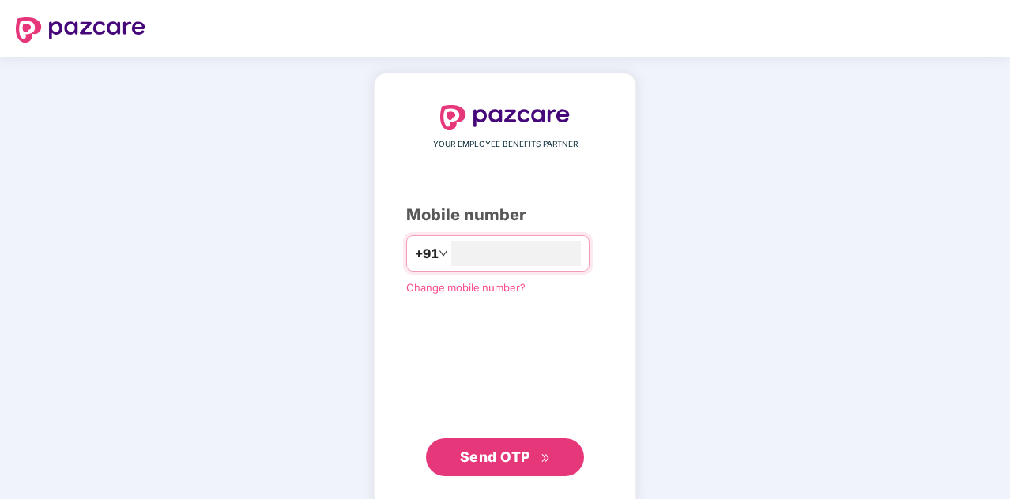
type input "**********"
click at [504, 464] on span "Send OTP" at bounding box center [505, 456] width 91 height 22
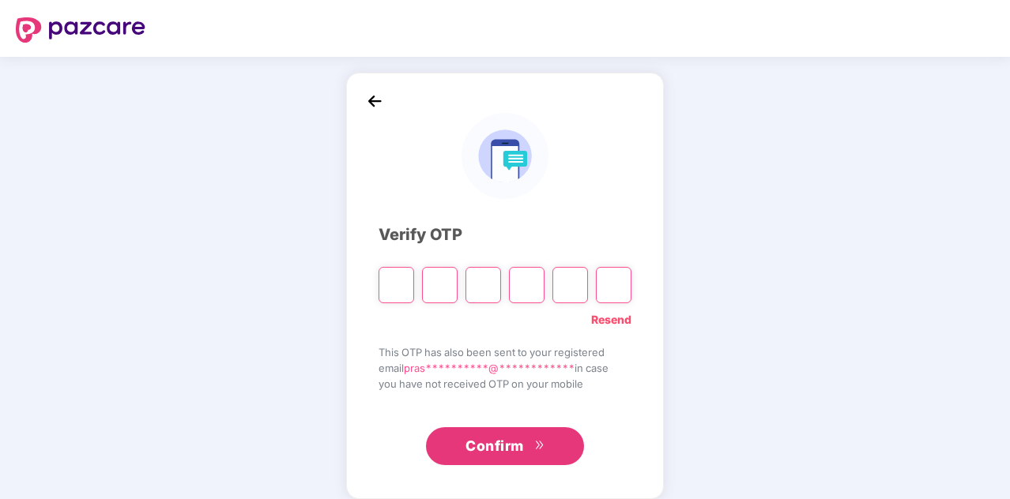
type input "*"
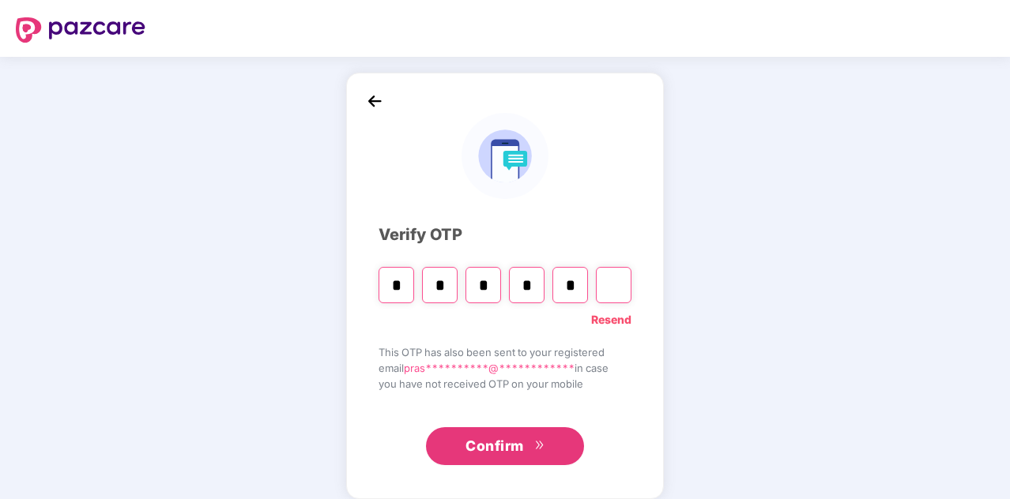
type input "*"
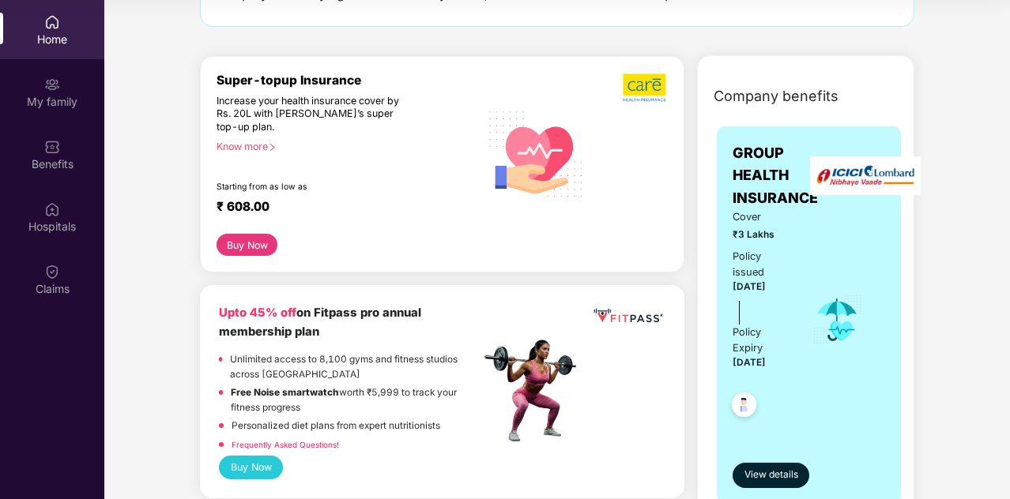
scroll to position [147, 0]
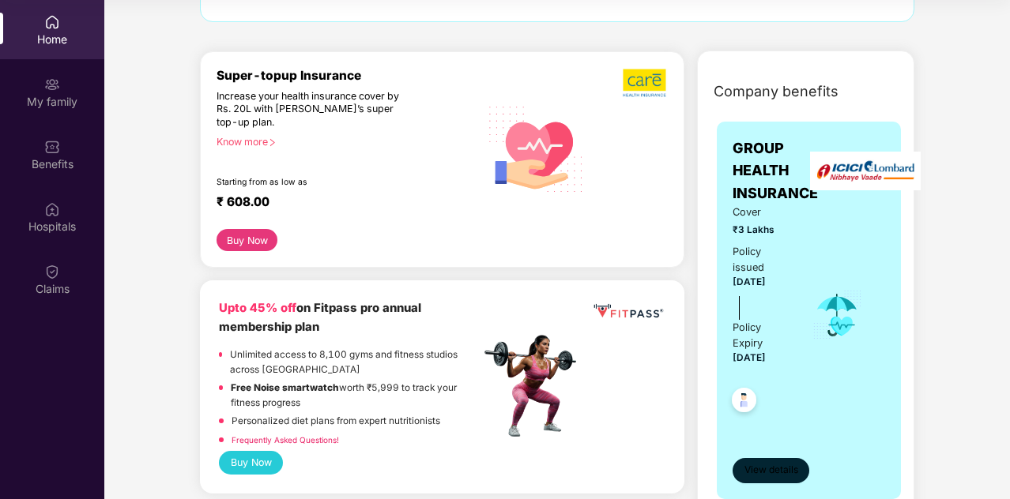
click at [777, 463] on span "View details" at bounding box center [771, 470] width 54 height 15
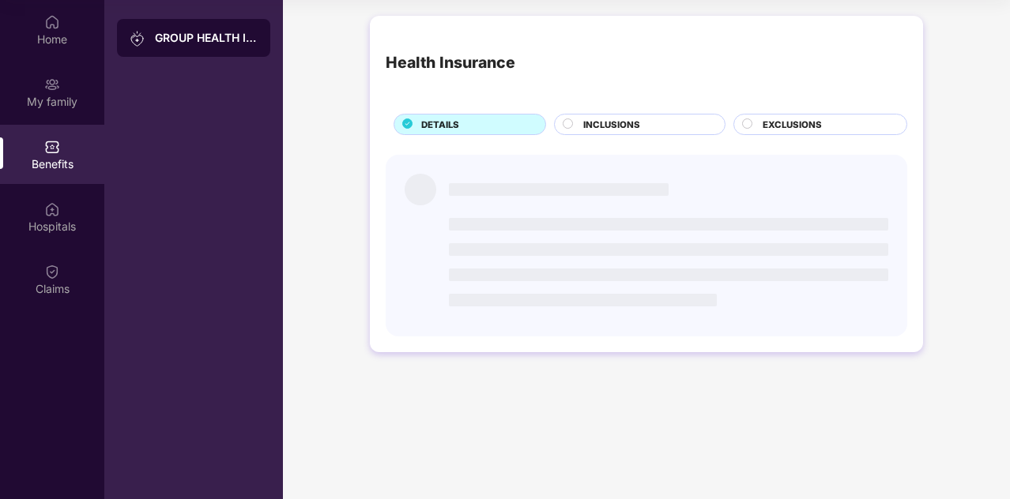
scroll to position [0, 0]
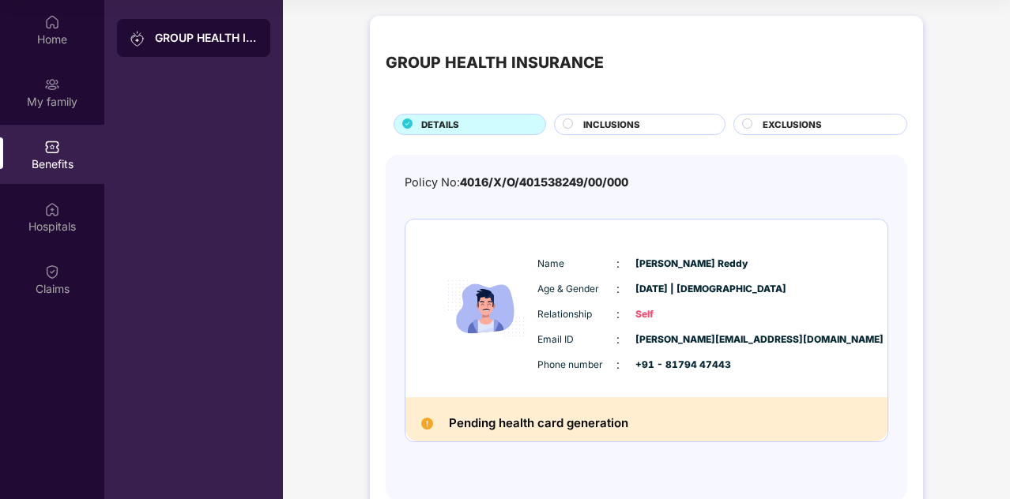
click at [626, 122] on span "INCLUSIONS" at bounding box center [611, 125] width 57 height 14
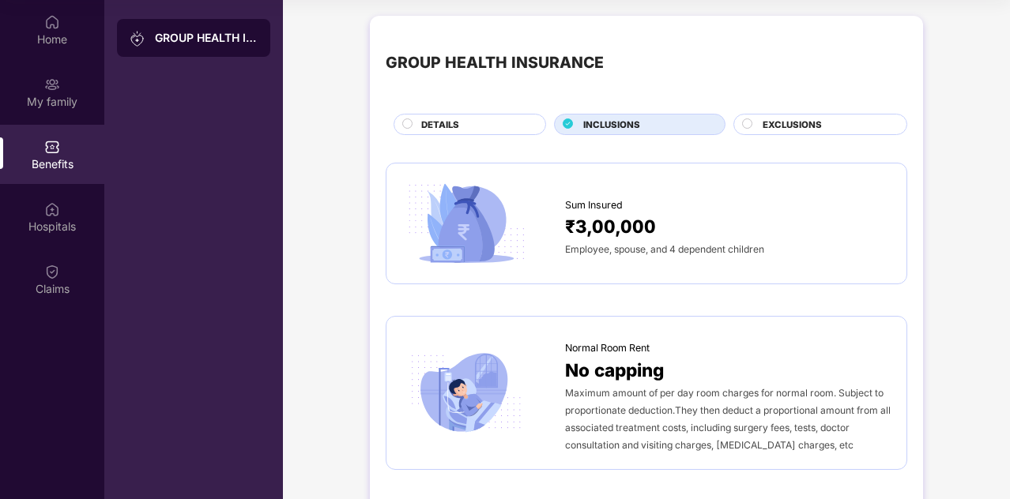
click at [474, 119] on div "DETAILS" at bounding box center [475, 126] width 124 height 17
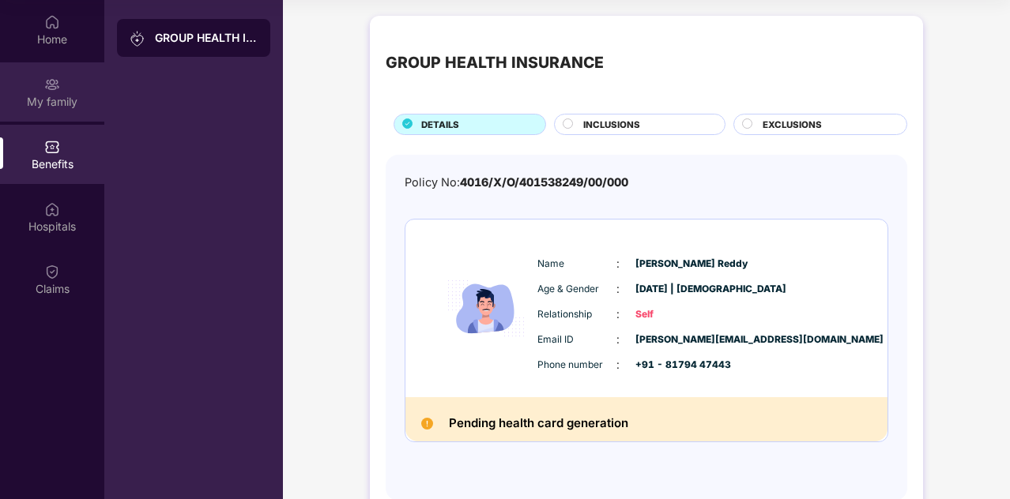
click at [55, 88] on img at bounding box center [52, 85] width 16 height 16
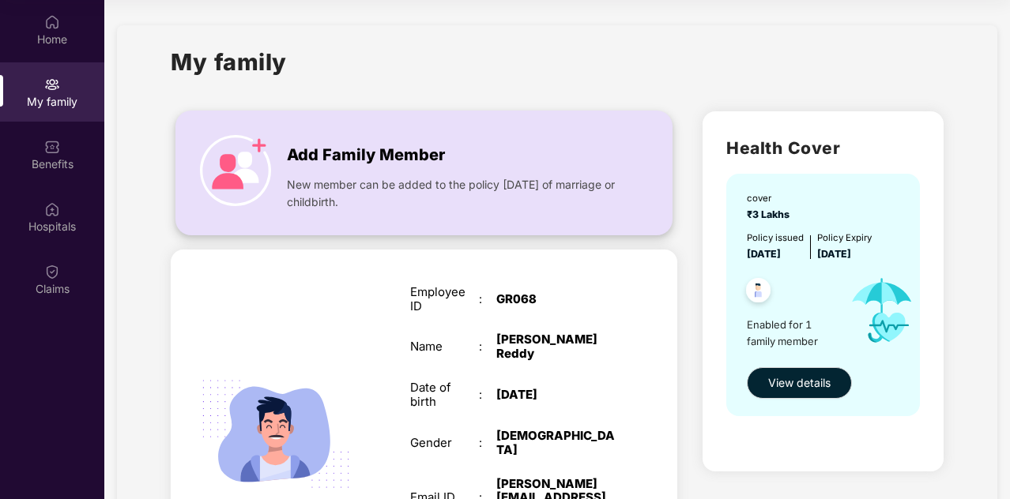
click at [330, 171] on div "New member can be added to the policy [DATE] of marriage or childbirth." at bounding box center [455, 189] width 336 height 43
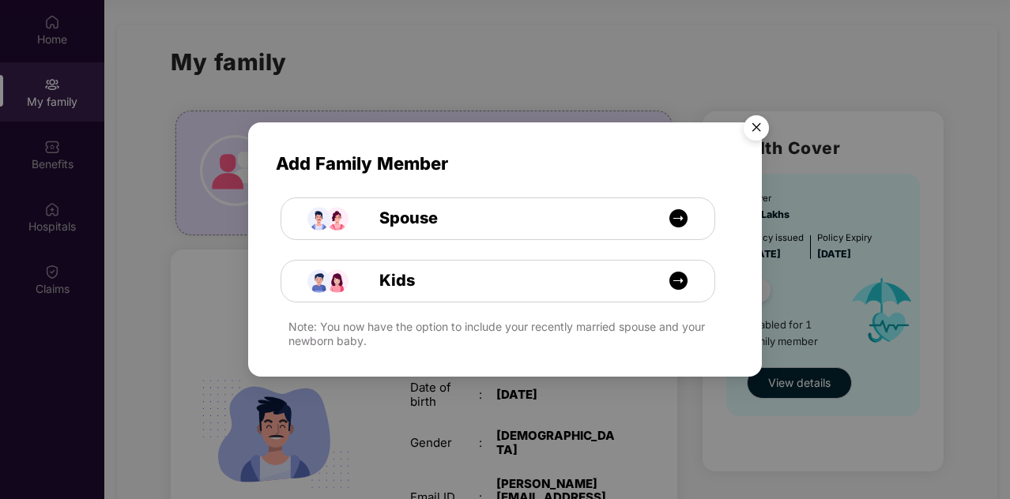
click at [759, 124] on img "Close" at bounding box center [756, 130] width 44 height 44
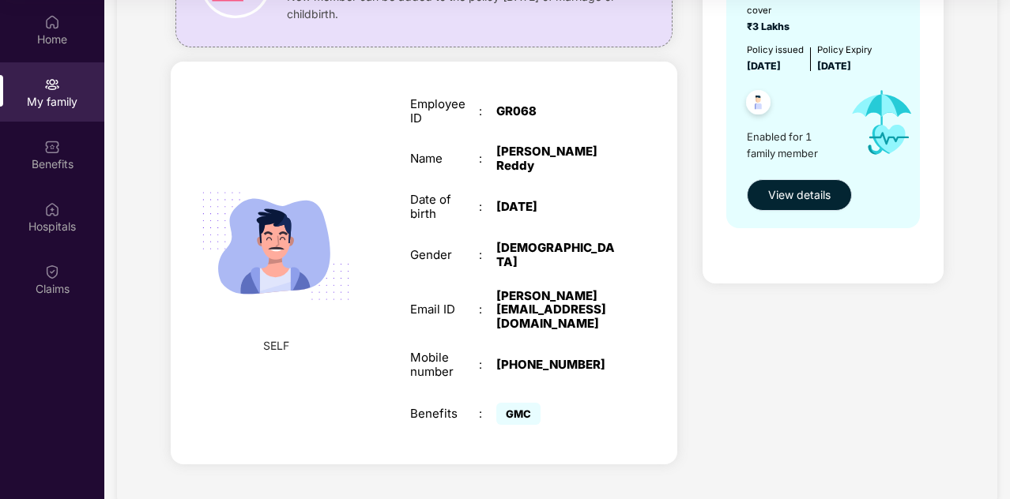
scroll to position [145, 0]
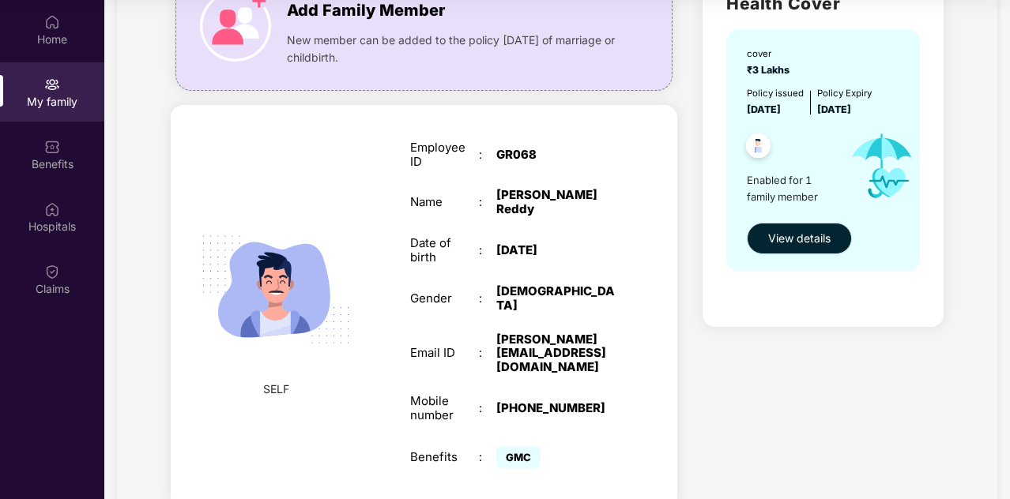
click at [785, 239] on span "View details" at bounding box center [799, 238] width 62 height 17
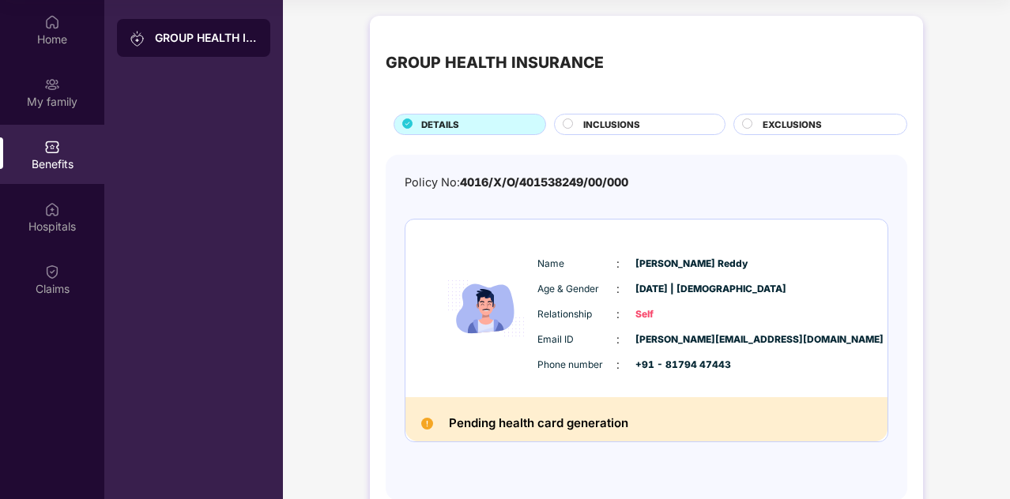
scroll to position [40, 0]
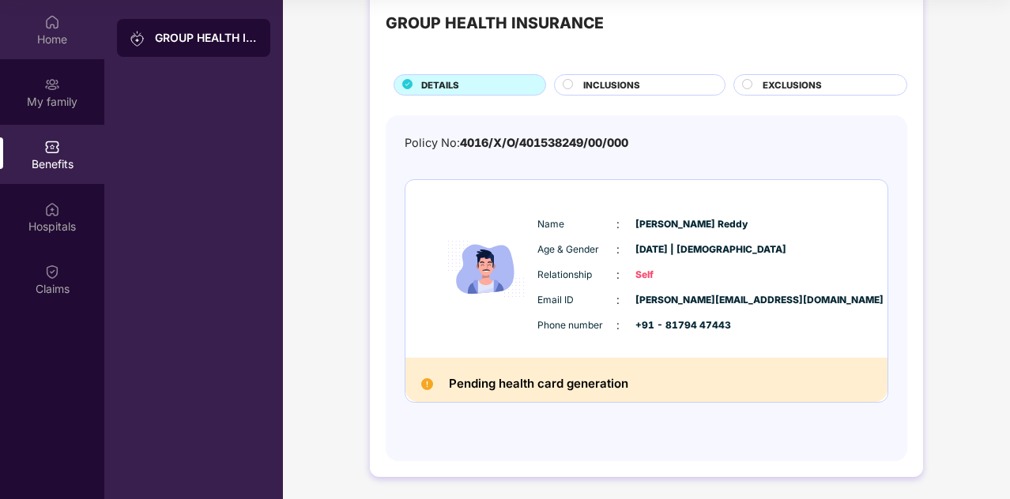
click at [46, 36] on div "Home" at bounding box center [52, 40] width 104 height 16
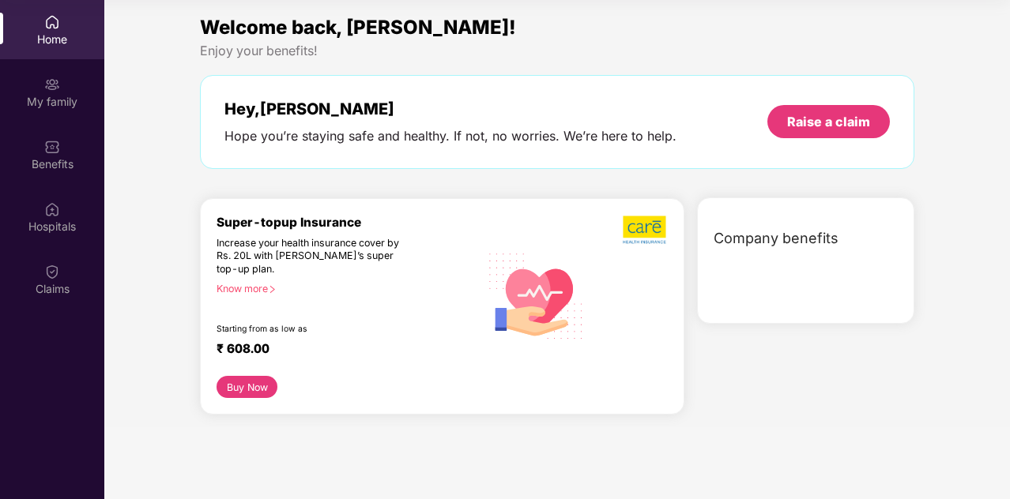
scroll to position [0, 0]
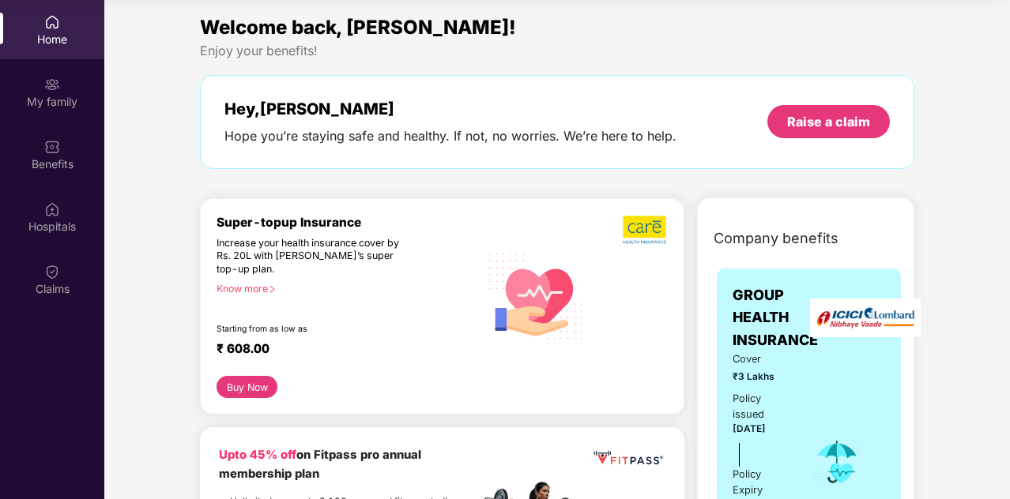
click at [254, 287] on div "Know more" at bounding box center [344, 288] width 254 height 11
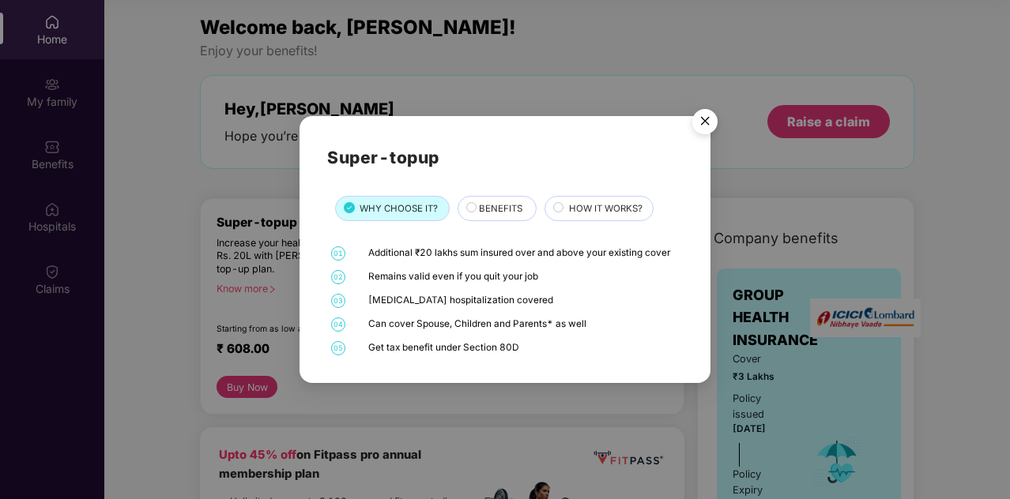
click at [488, 208] on span "BENEFITS" at bounding box center [500, 208] width 43 height 14
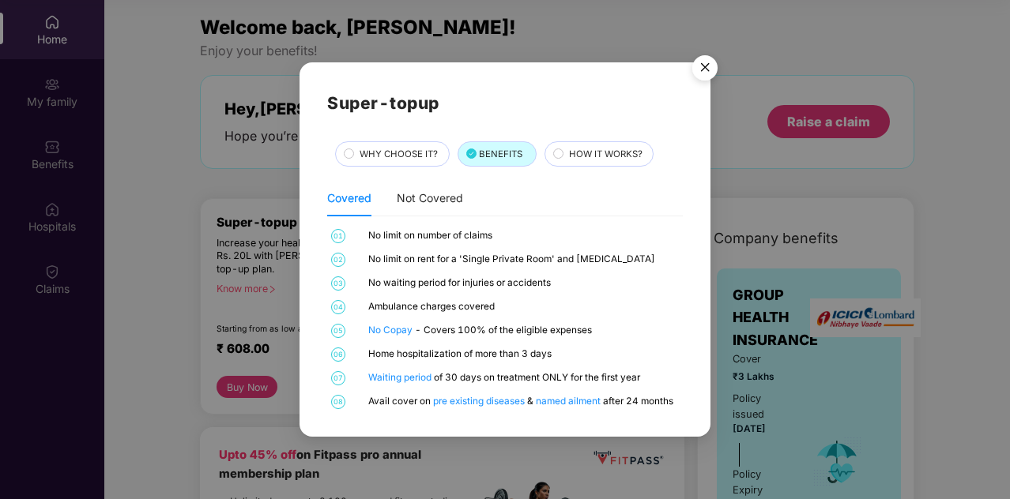
click at [577, 154] on span "HOW IT WORKS?" at bounding box center [605, 154] width 73 height 14
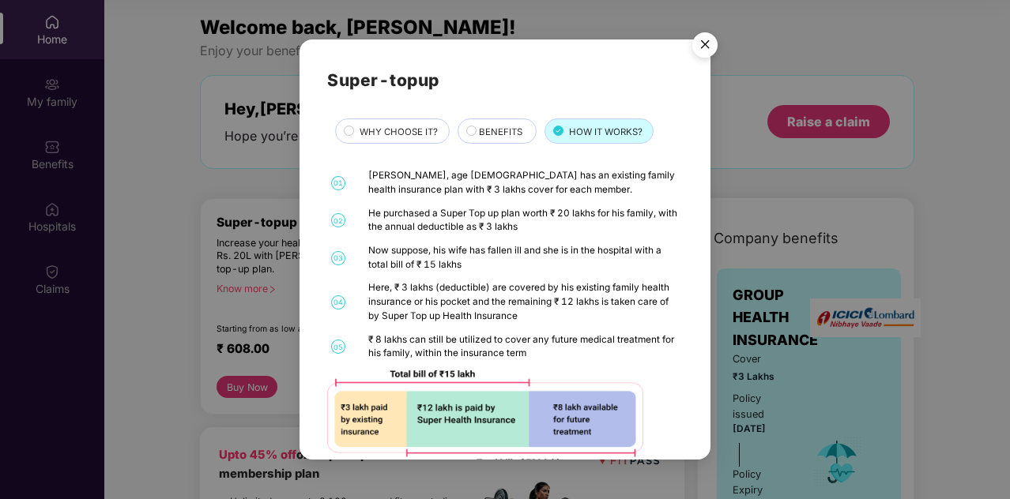
click at [499, 134] on span "BENEFITS" at bounding box center [500, 132] width 43 height 14
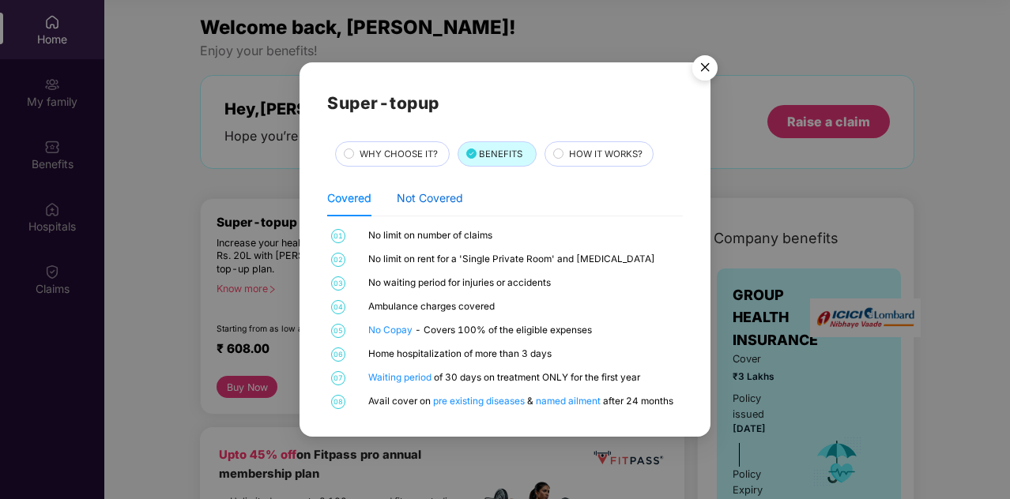
click at [434, 206] on div "Not Covered" at bounding box center [430, 198] width 66 height 17
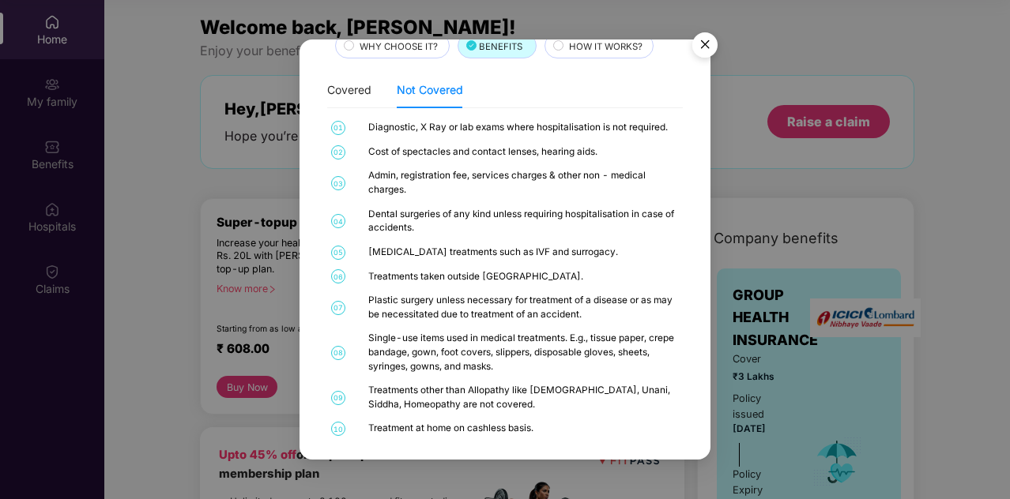
scroll to position [90, 0]
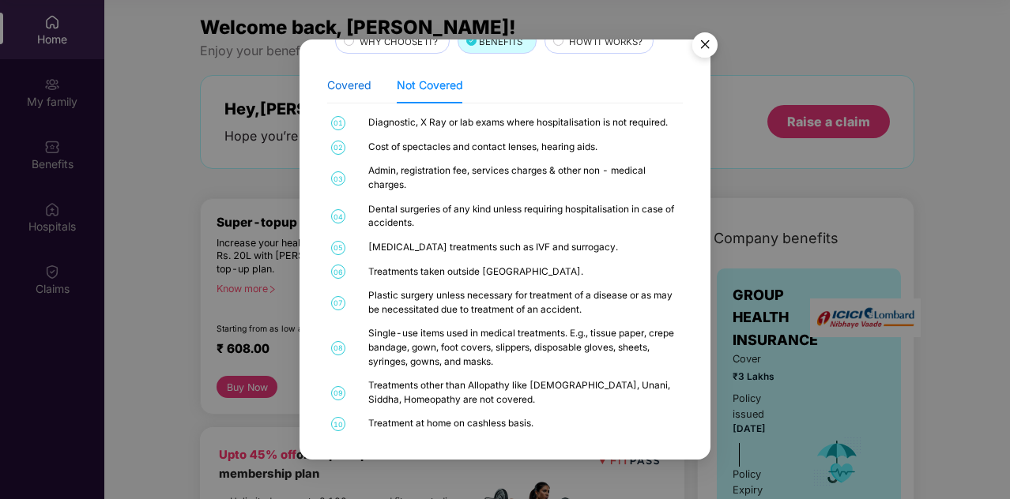
click at [348, 86] on div "Covered" at bounding box center [349, 85] width 44 height 17
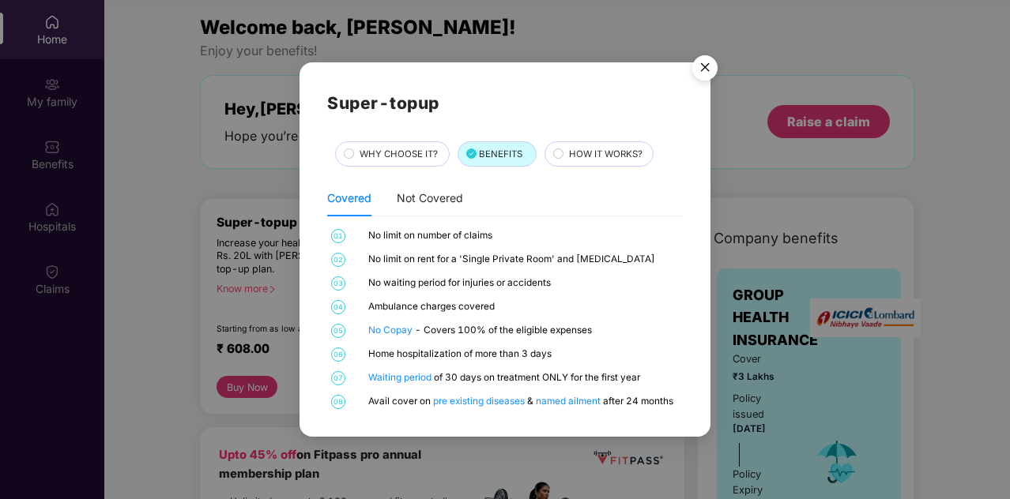
scroll to position [0, 0]
click at [705, 55] on img "Close" at bounding box center [705, 70] width 44 height 44
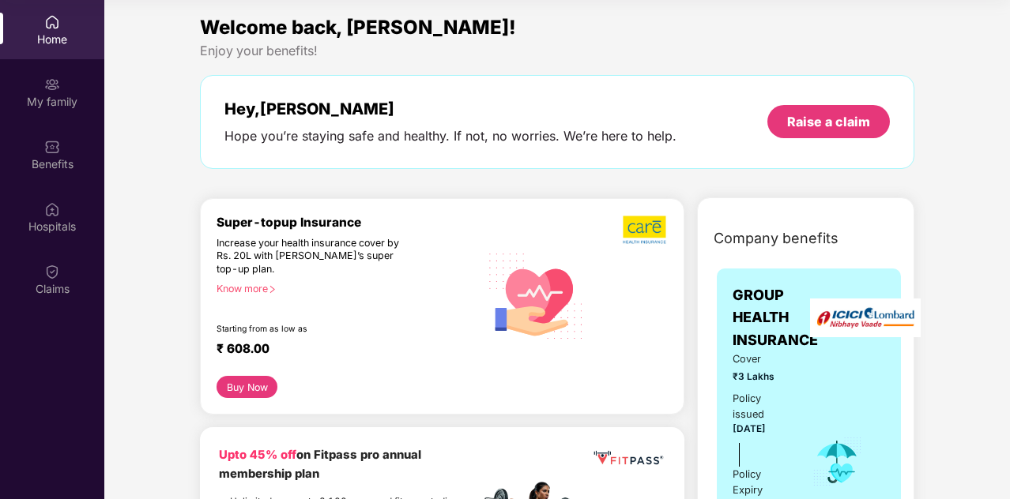
click at [654, 237] on img at bounding box center [645, 230] width 45 height 30
click at [250, 385] on button "Buy Now" at bounding box center [247, 387] width 61 height 22
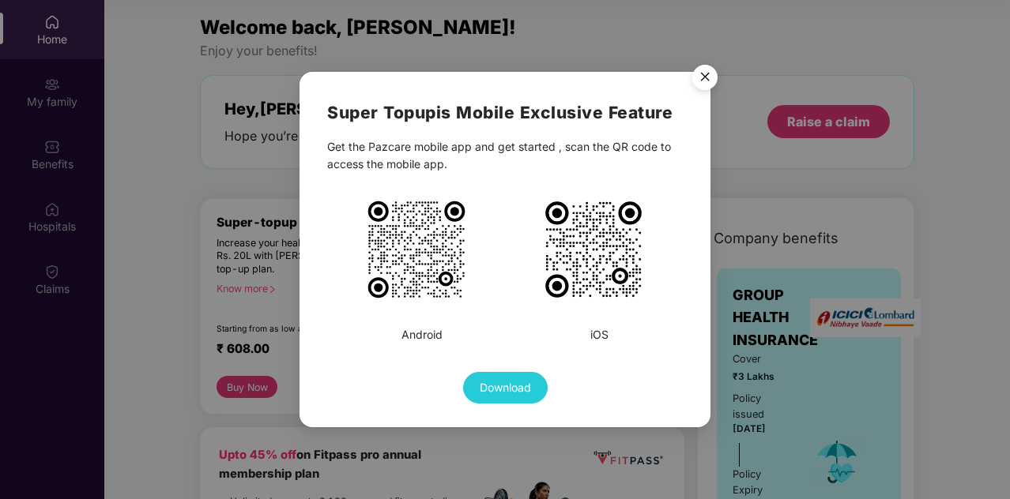
click at [701, 77] on img "Close" at bounding box center [705, 80] width 44 height 44
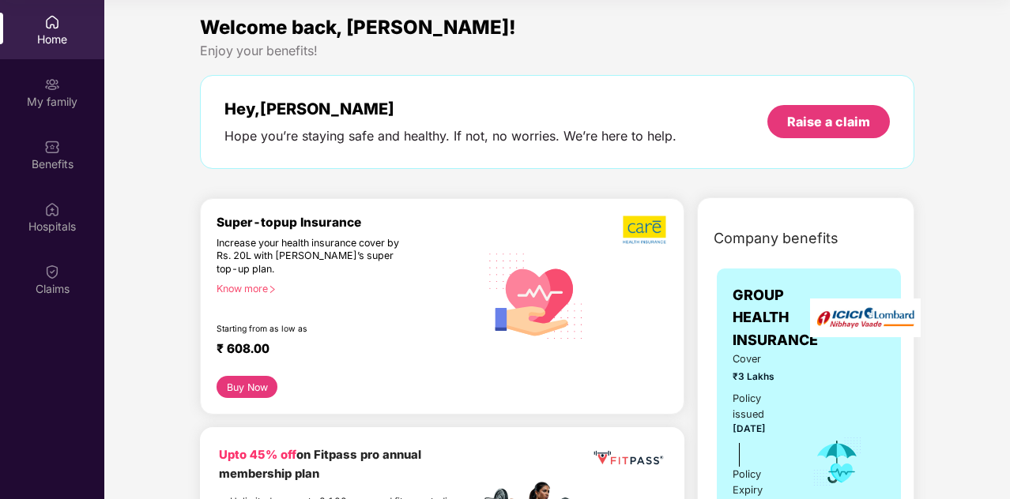
click at [256, 290] on div "Know more" at bounding box center [344, 288] width 254 height 11
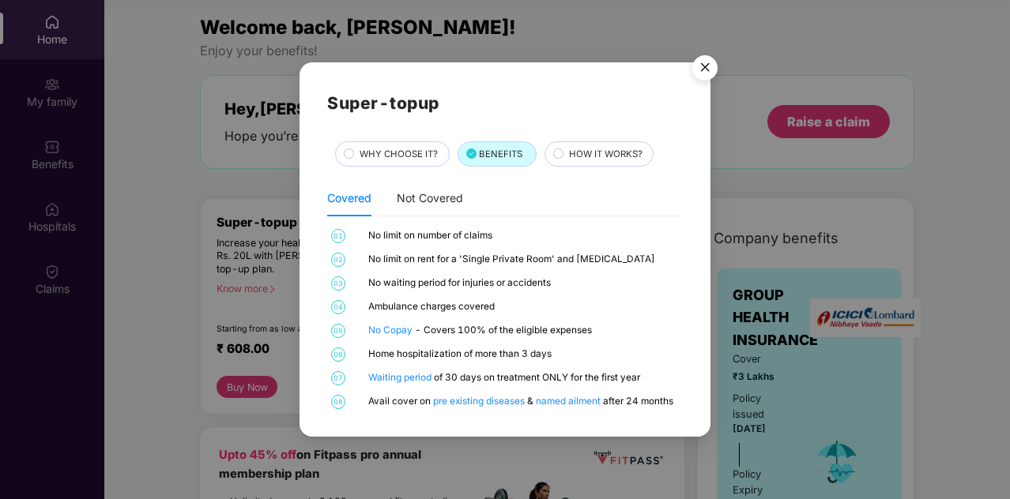
click at [405, 163] on div "WHY CHOOSE IT?" at bounding box center [396, 155] width 88 height 17
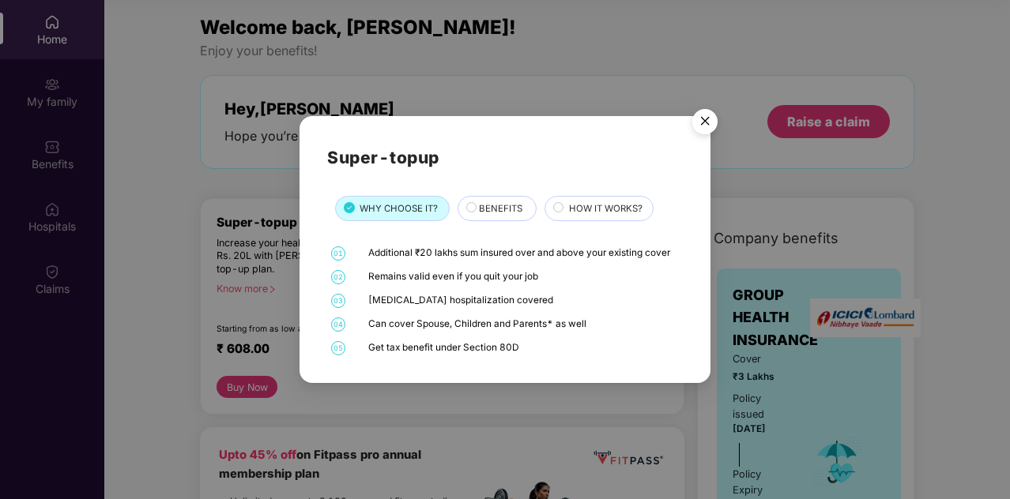
click at [707, 112] on img "Close" at bounding box center [705, 124] width 44 height 44
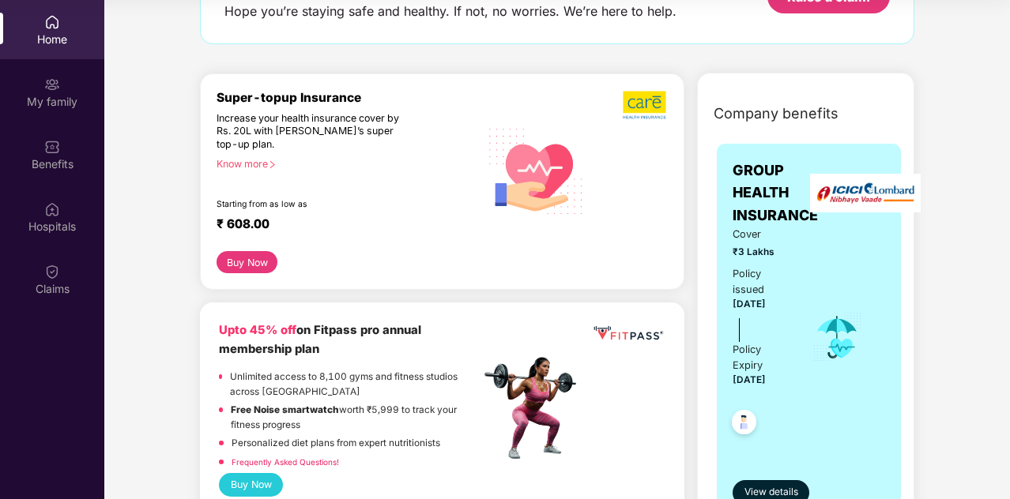
scroll to position [123, 0]
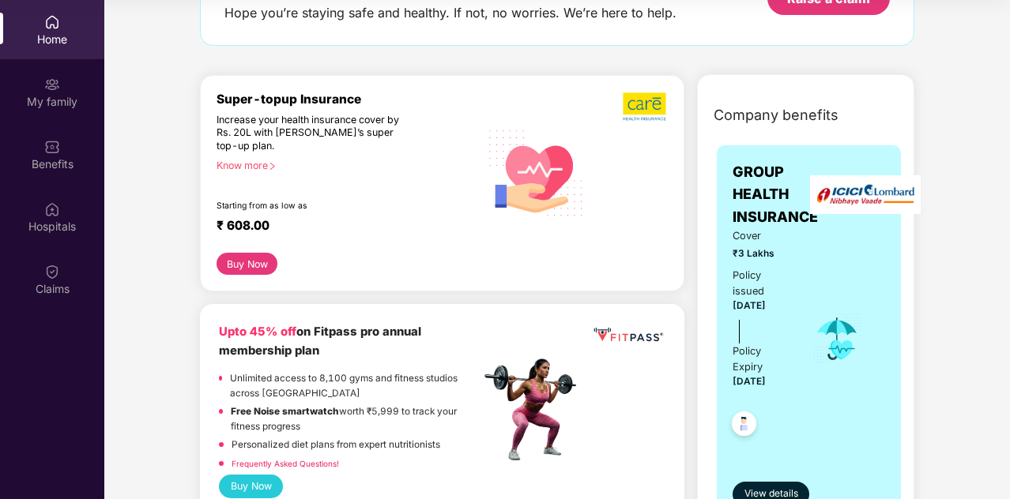
click at [650, 111] on img at bounding box center [645, 107] width 45 height 30
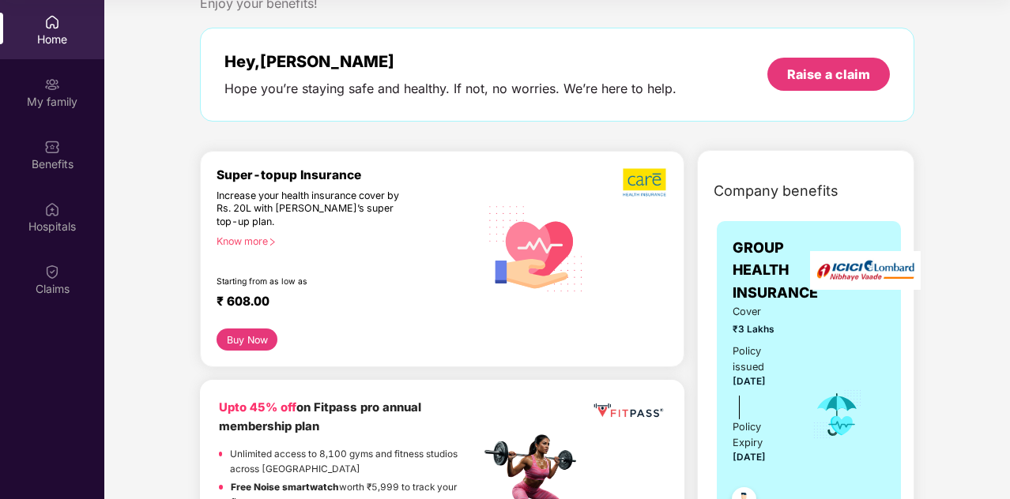
scroll to position [0, 0]
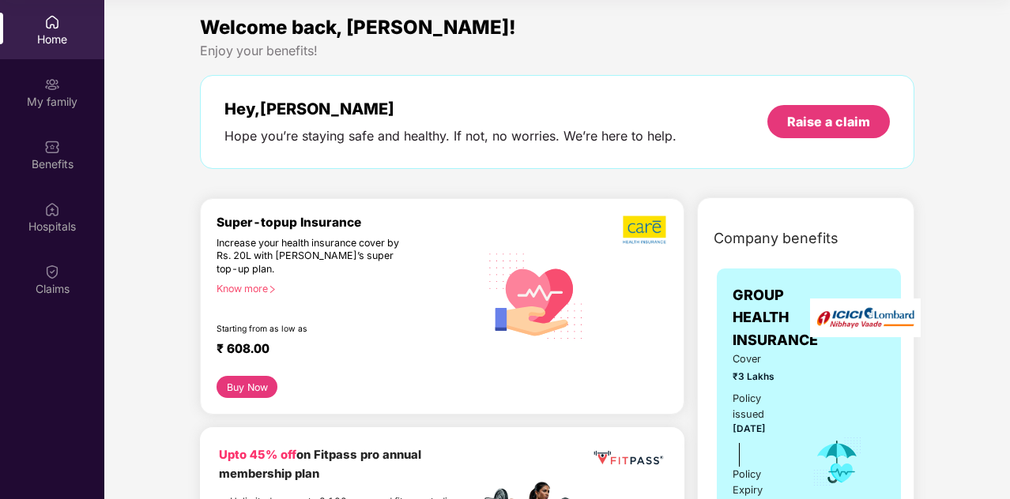
click at [661, 226] on img at bounding box center [645, 230] width 45 height 30
click at [49, 82] on img at bounding box center [52, 85] width 16 height 16
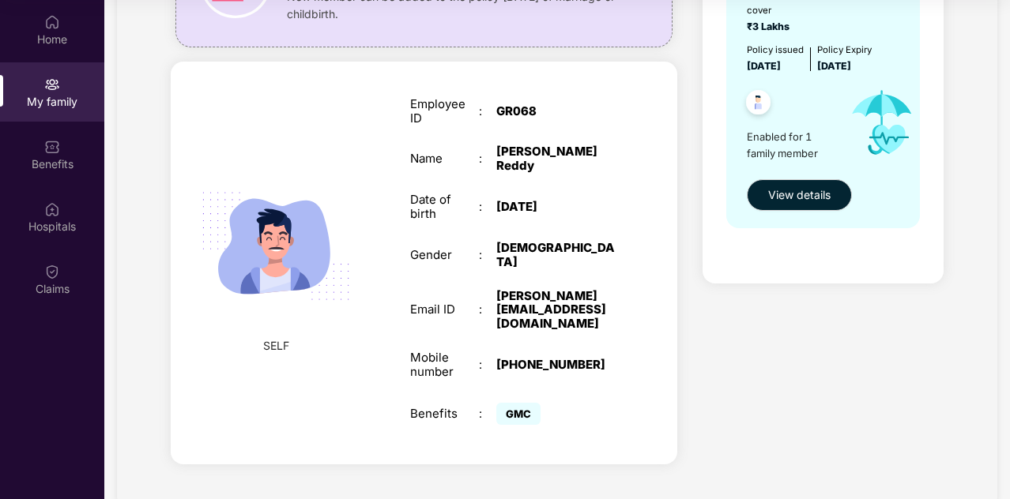
scroll to position [186, 0]
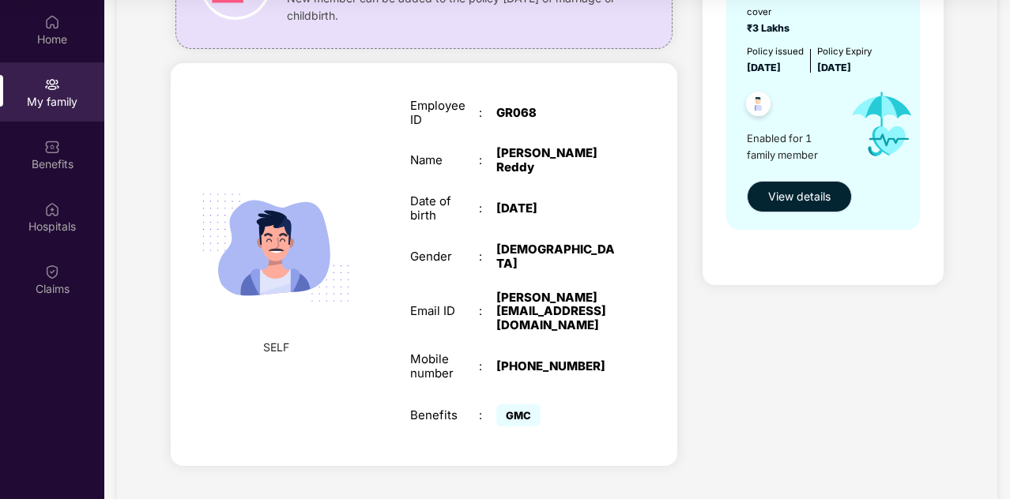
click at [808, 189] on span "View details" at bounding box center [799, 196] width 62 height 17
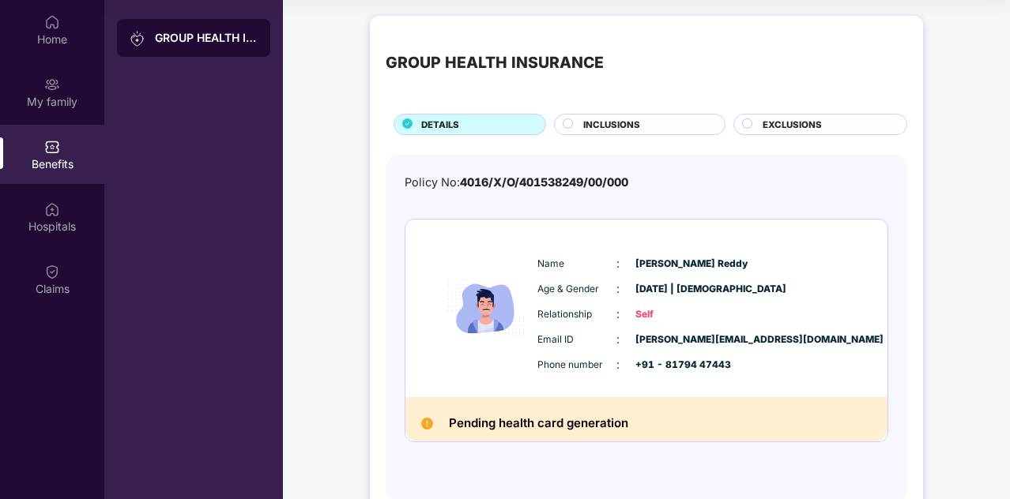
scroll to position [40, 0]
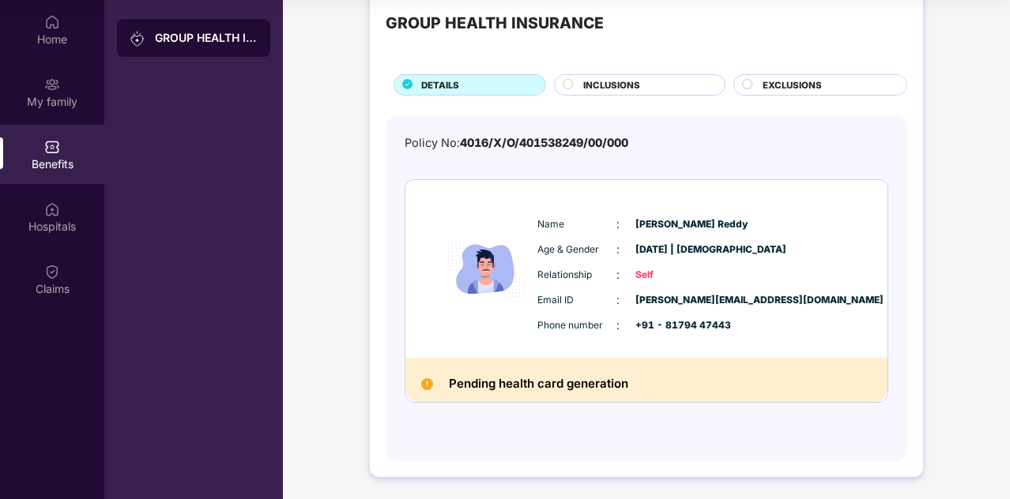
click at [170, 45] on div "GROUP HEALTH INSURANCE" at bounding box center [206, 38] width 103 height 16
click at [24, 36] on div "Home" at bounding box center [52, 40] width 104 height 16
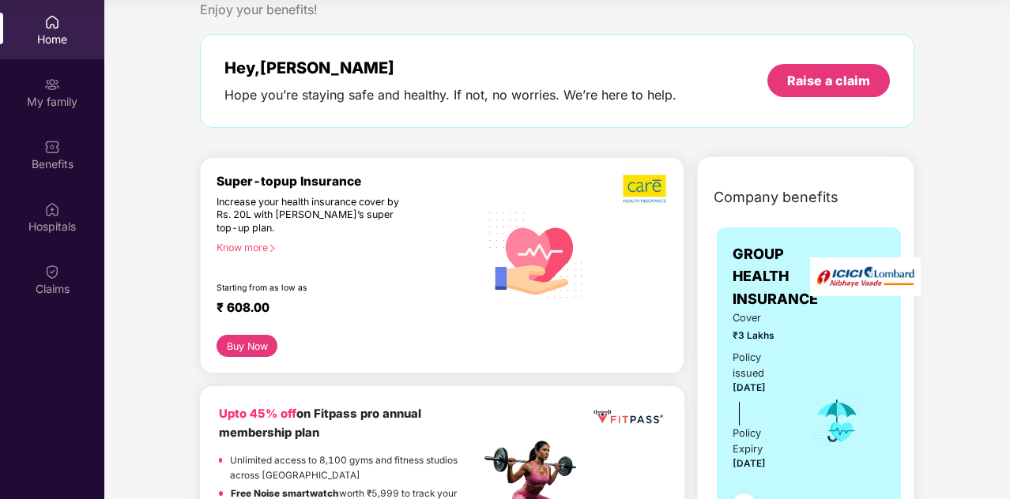
scroll to position [0, 0]
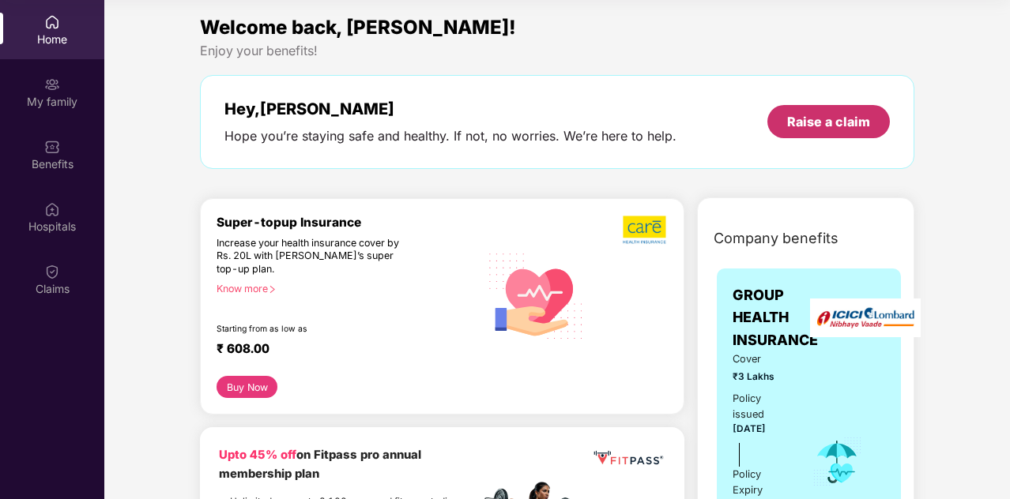
click at [809, 122] on div "Raise a claim" at bounding box center [828, 121] width 83 height 17
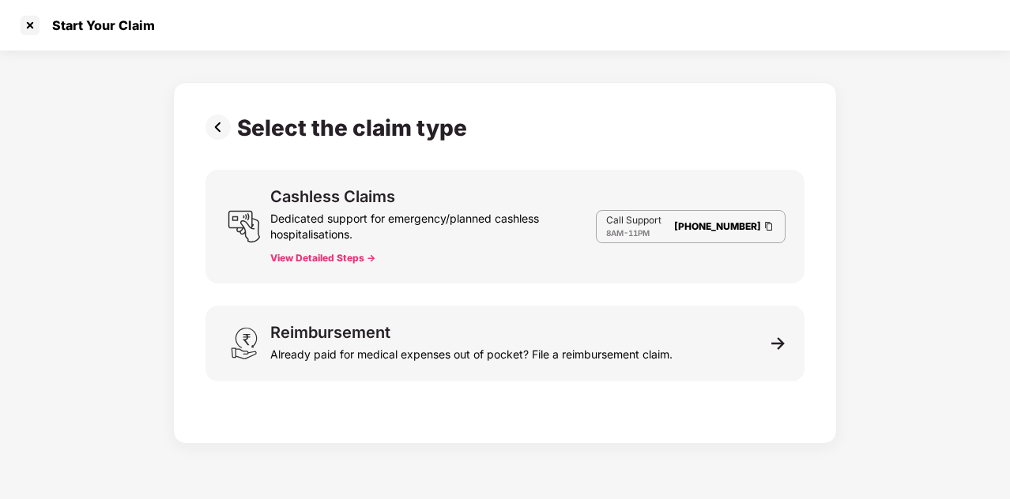
scroll to position [38, 0]
click at [342, 249] on div "Cashless Claims Dedicated support for emergency/planned cashless hospitalisatio…" at bounding box center [433, 227] width 326 height 76
click at [342, 254] on button "View Detailed Steps ->" at bounding box center [322, 258] width 105 height 13
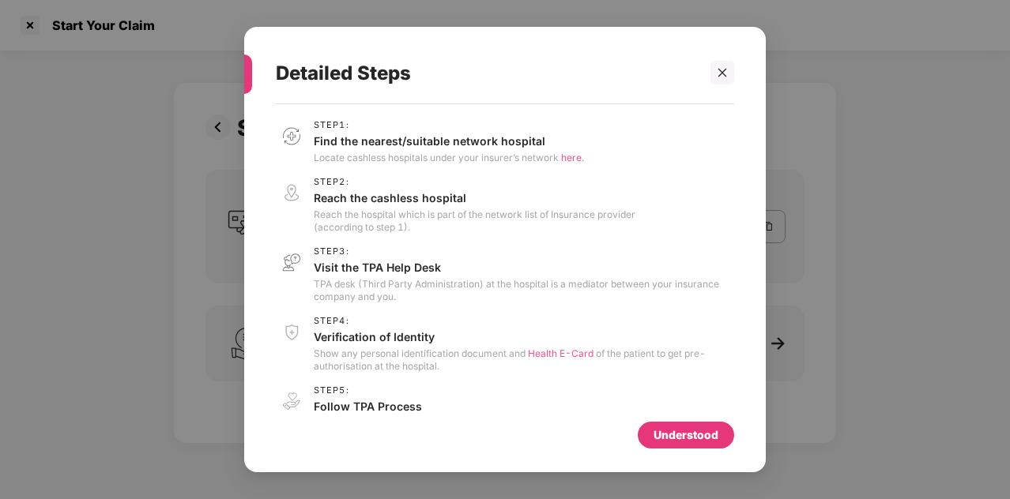
scroll to position [35, 0]
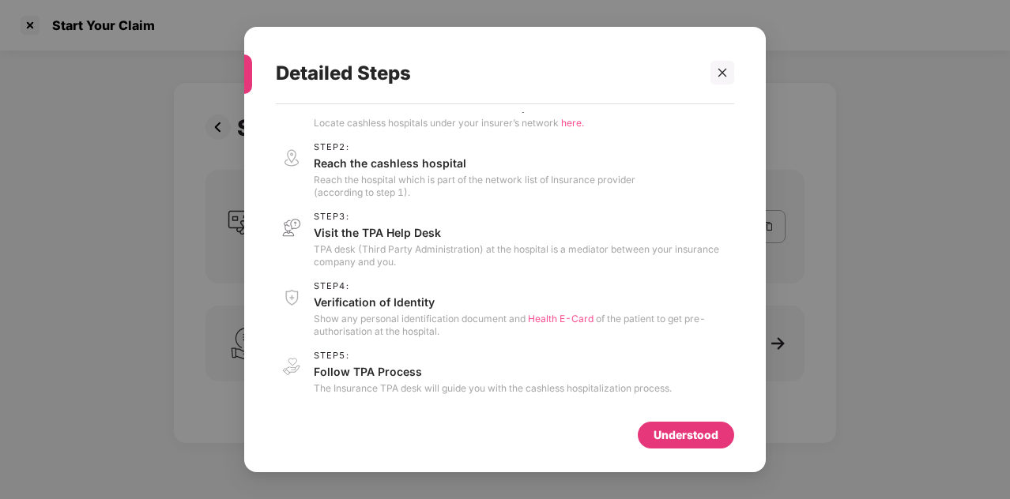
click at [556, 317] on span "Health E-Card" at bounding box center [561, 319] width 66 height 12
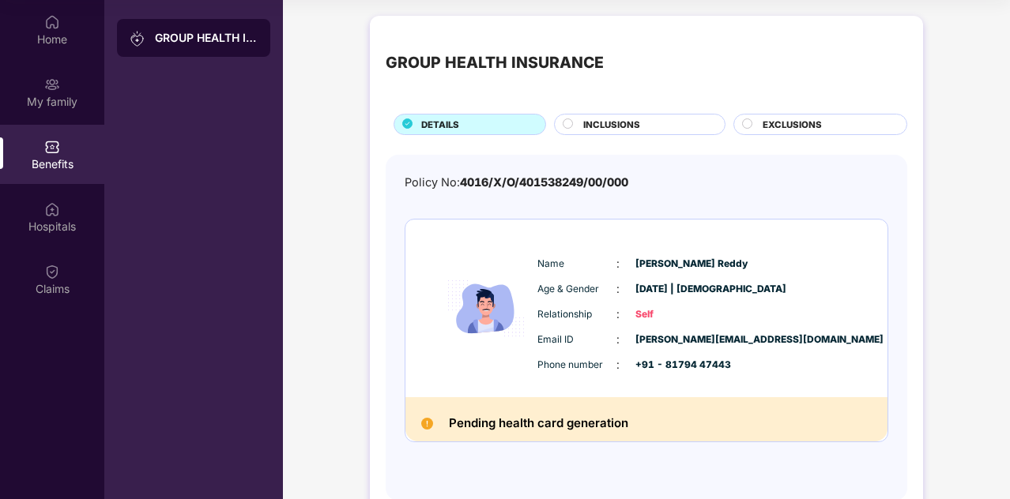
click at [666, 130] on div "INCLUSIONS" at bounding box center [645, 126] width 141 height 17
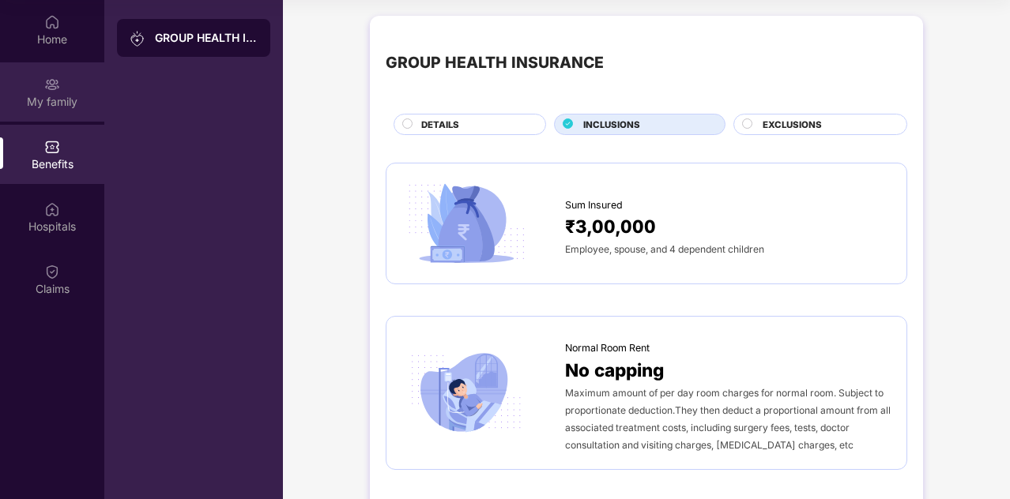
click at [51, 92] on div "My family" at bounding box center [52, 91] width 104 height 59
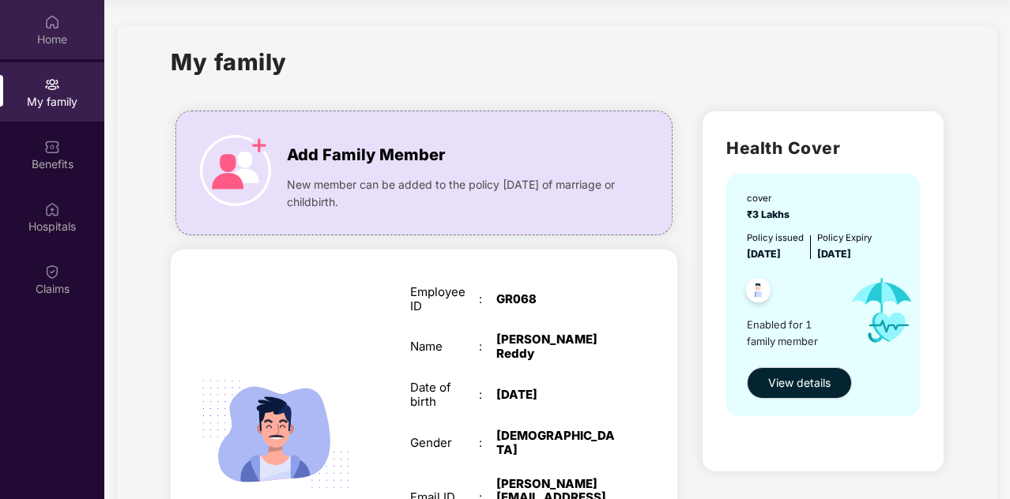
click at [58, 30] on div "Home" at bounding box center [52, 29] width 104 height 59
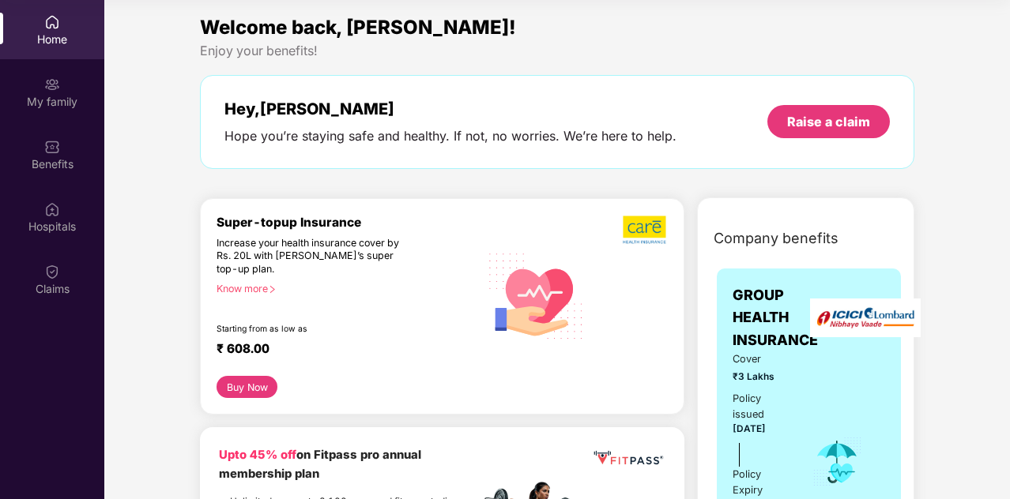
click at [249, 389] on button "Buy Now" at bounding box center [247, 387] width 61 height 22
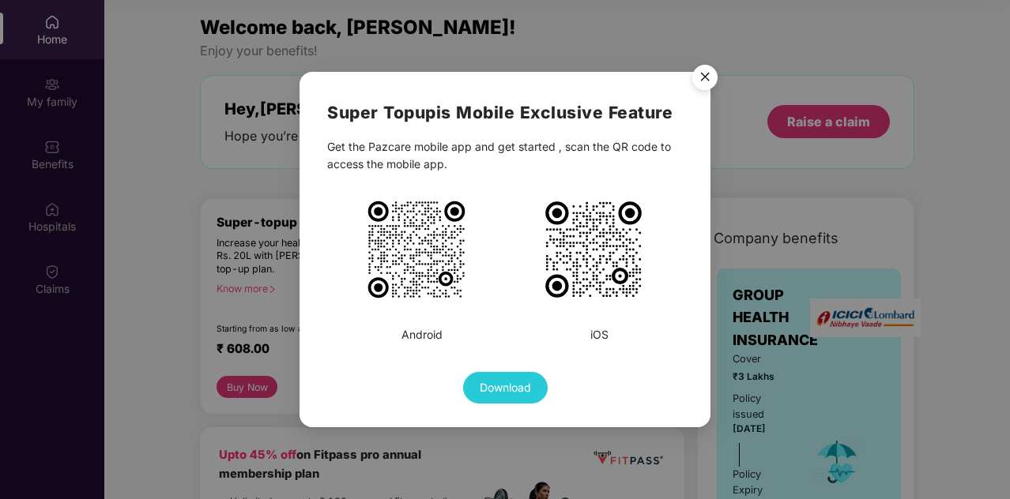
click at [706, 77] on img "Close" at bounding box center [705, 80] width 44 height 44
